Goal: Transaction & Acquisition: Register for event/course

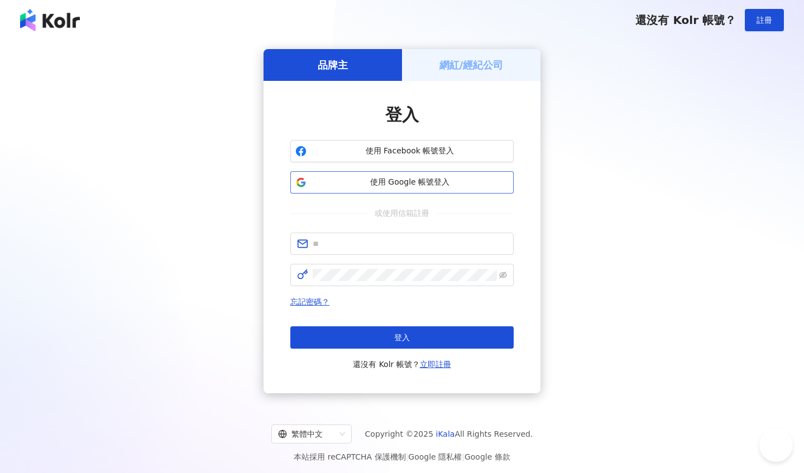
click at [389, 190] on button "使用 Google 帳號登入" at bounding box center [401, 182] width 223 height 22
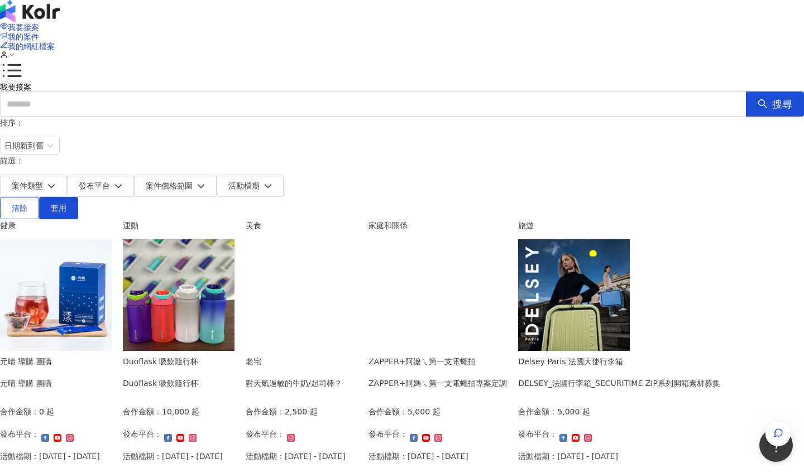
scroll to position [59, 0]
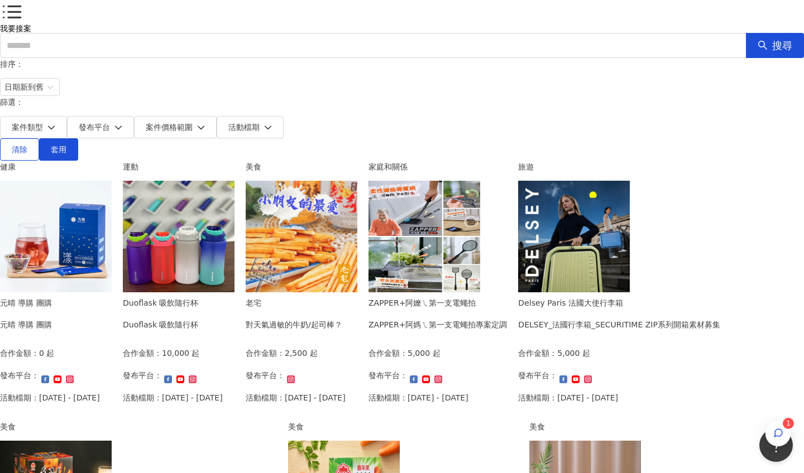
click at [234, 249] on img at bounding box center [179, 237] width 112 height 112
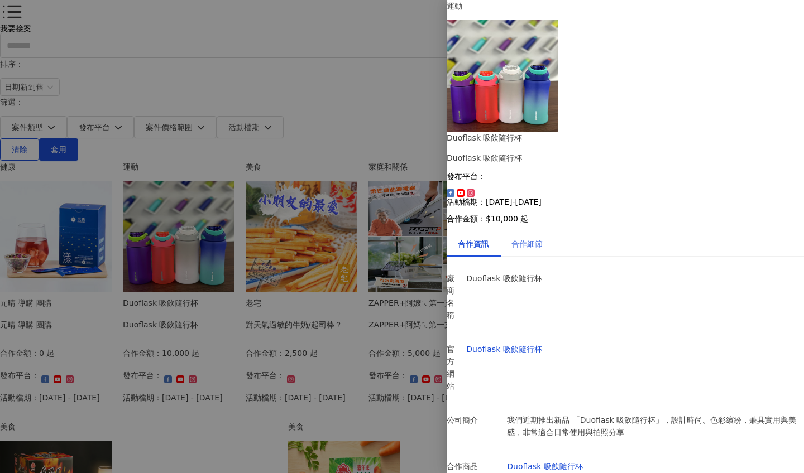
click at [536, 231] on div "合作細節" at bounding box center [527, 244] width 54 height 26
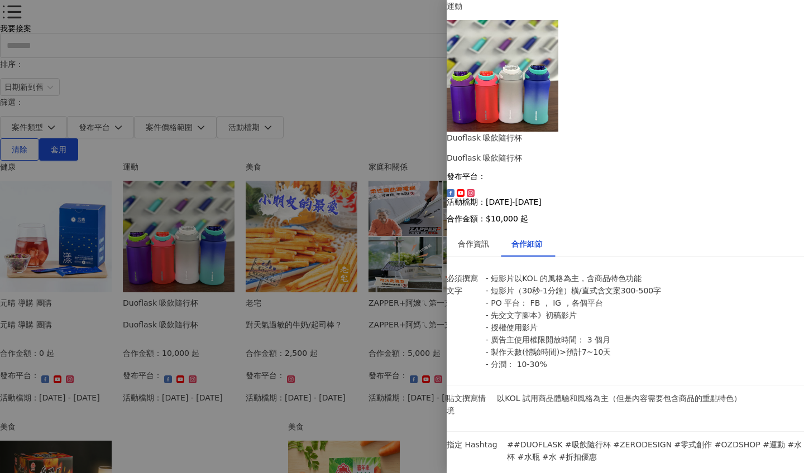
scroll to position [17, 0]
click at [414, 209] on div at bounding box center [402, 236] width 804 height 473
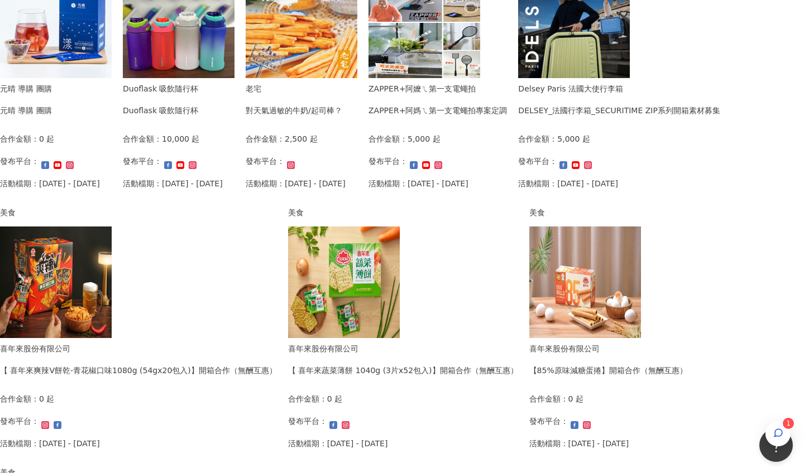
scroll to position [274, 0]
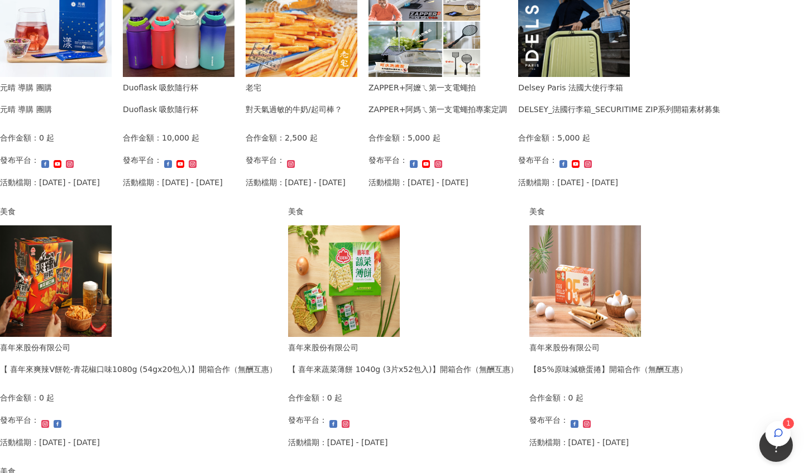
click at [518, 77] on img at bounding box center [574, 21] width 112 height 112
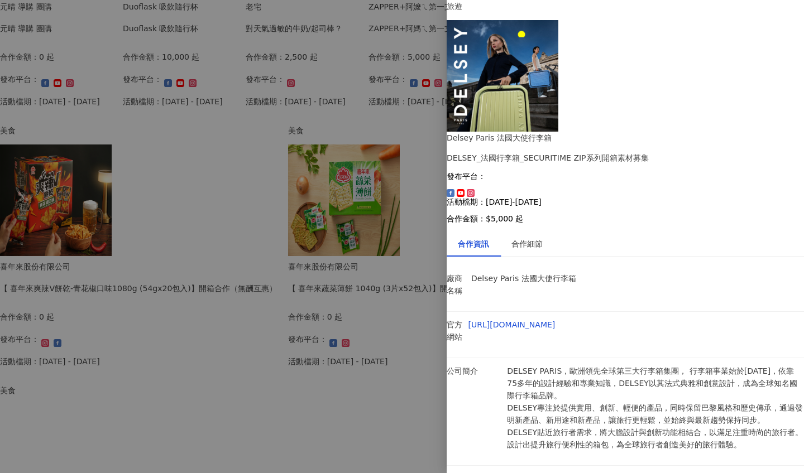
scroll to position [364, 0]
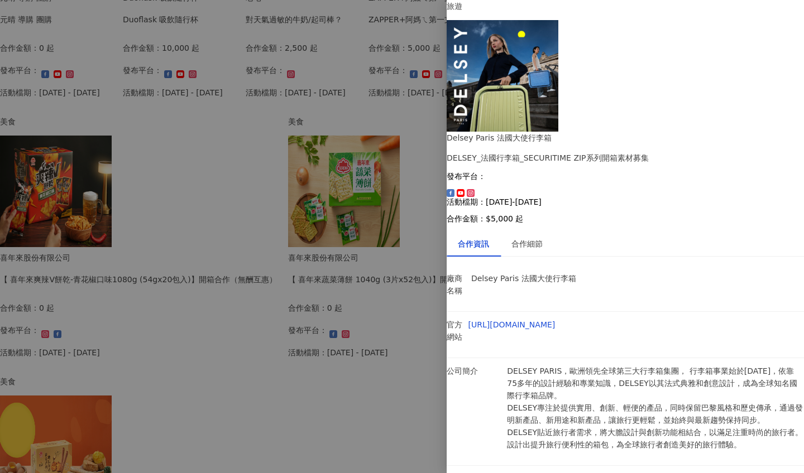
click at [530, 231] on div "合作資訊 合作細節 廠商名稱 Delsey Paris 法國大使行李箱 官方網站 [URL][DOMAIN_NAME] 公司簡介 DELSEY PARIS，歐…" at bounding box center [624, 423] width 357 height 384
click at [525, 238] on div "合作細節" at bounding box center [526, 244] width 31 height 12
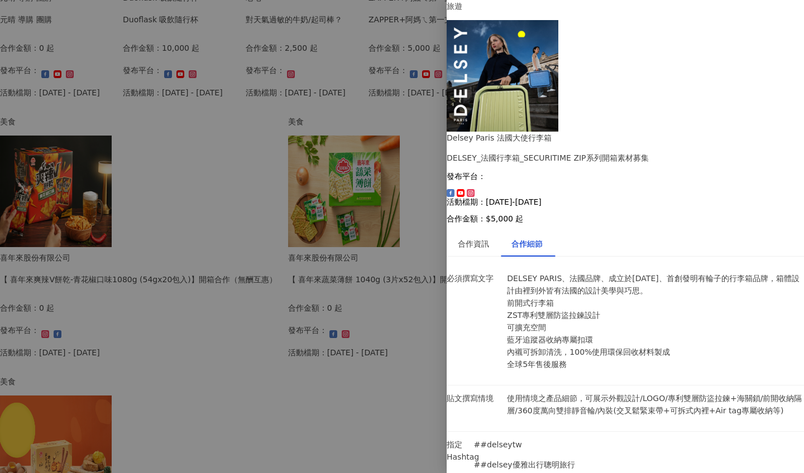
scroll to position [347, 0]
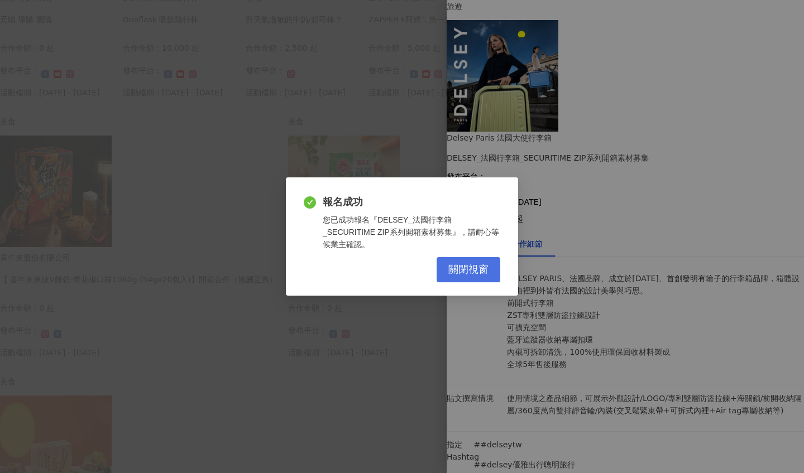
click at [453, 275] on span "關閉視窗" at bounding box center [468, 270] width 40 height 12
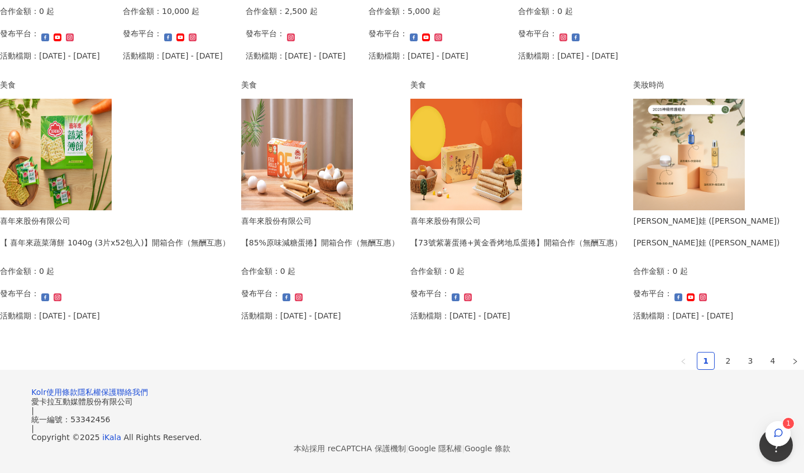
scroll to position [595, 0]
click at [719, 369] on link "2" at bounding box center [727, 361] width 17 height 17
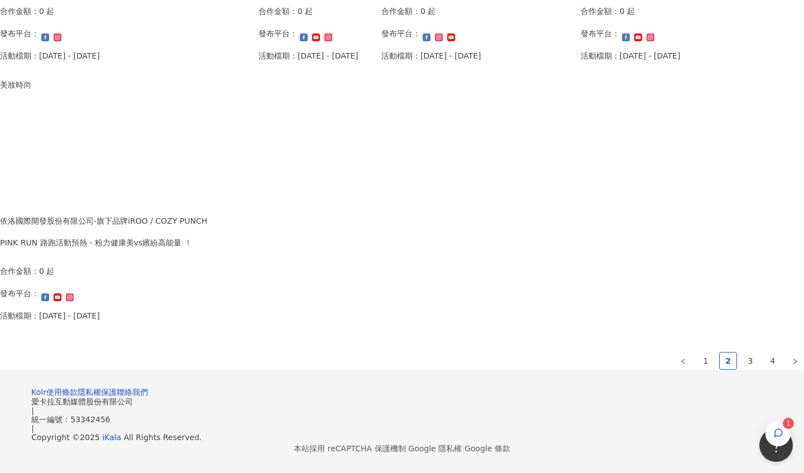
scroll to position [723, 0]
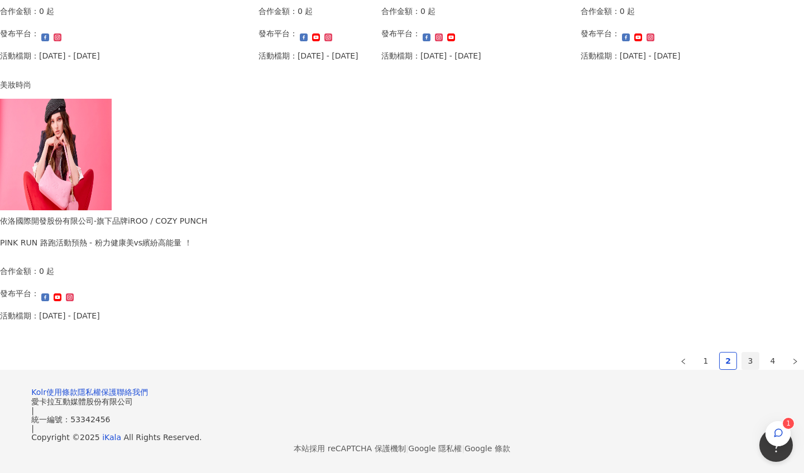
click at [742, 353] on link "3" at bounding box center [750, 361] width 17 height 17
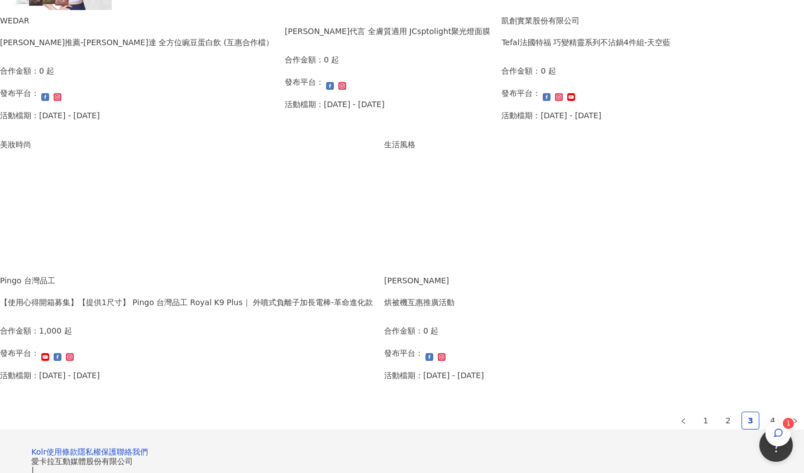
scroll to position [612, 0]
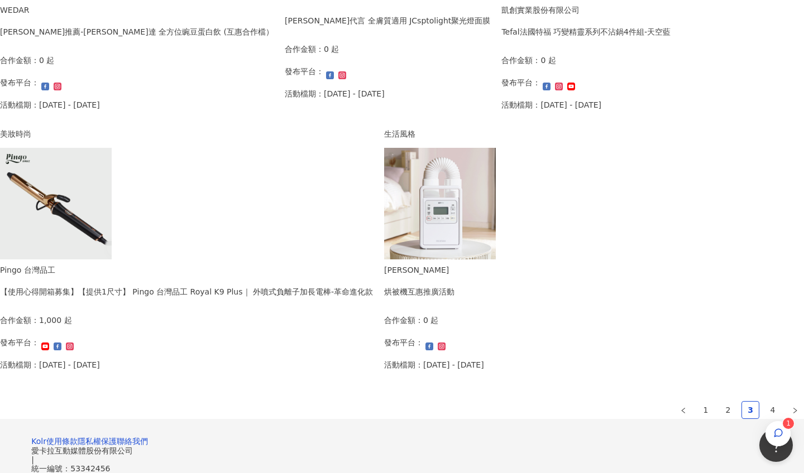
click at [112, 198] on img at bounding box center [56, 204] width 112 height 112
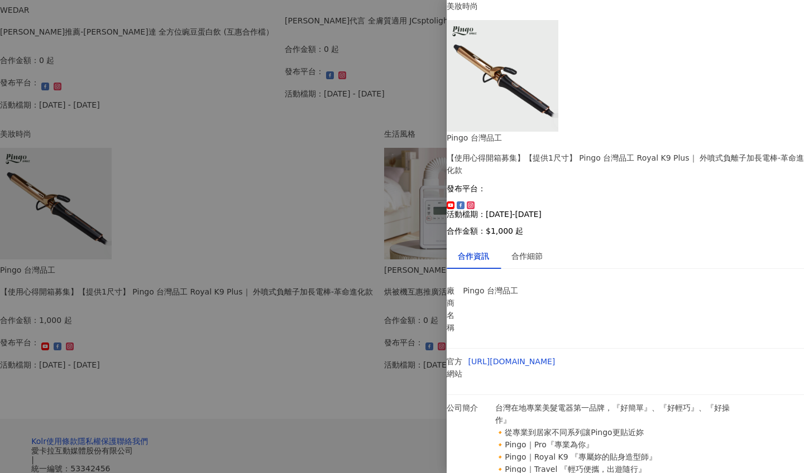
click at [376, 269] on div at bounding box center [402, 236] width 804 height 473
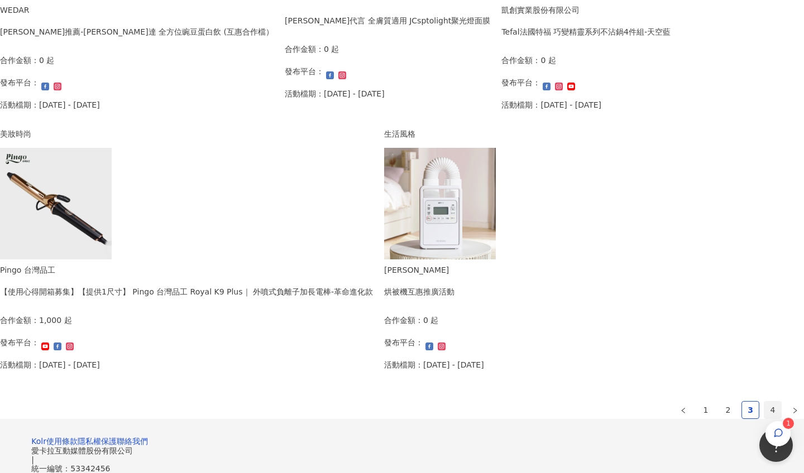
click at [764, 406] on link "4" at bounding box center [772, 410] width 17 height 17
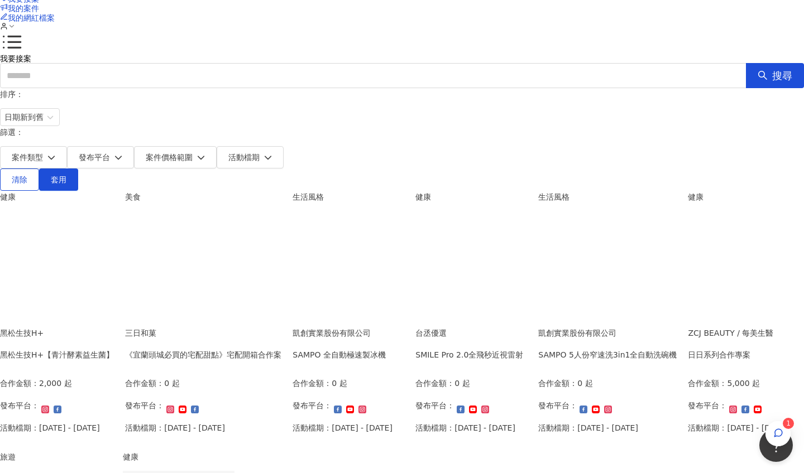
scroll to position [0, 0]
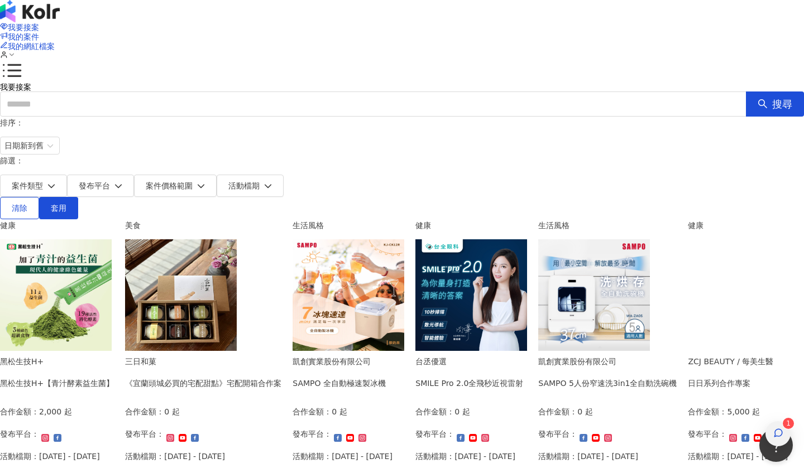
click at [785, 421] on div "button" at bounding box center [777, 433] width 25 height 25
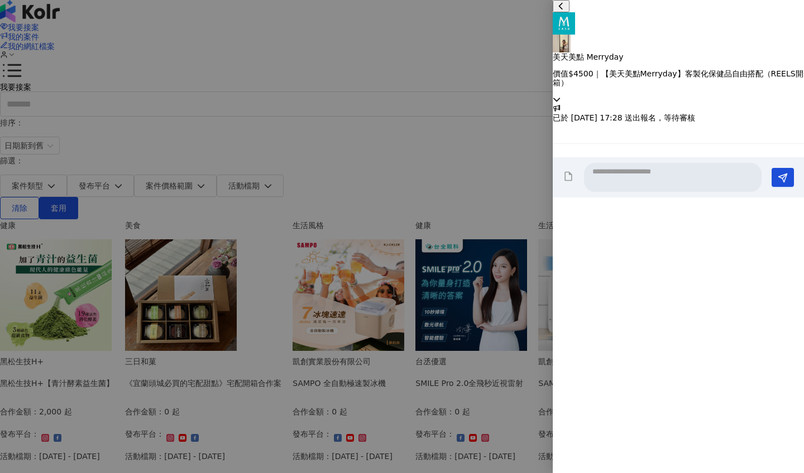
click at [560, 95] on icon at bounding box center [556, 99] width 8 height 8
